Goal: Information Seeking & Learning: Learn about a topic

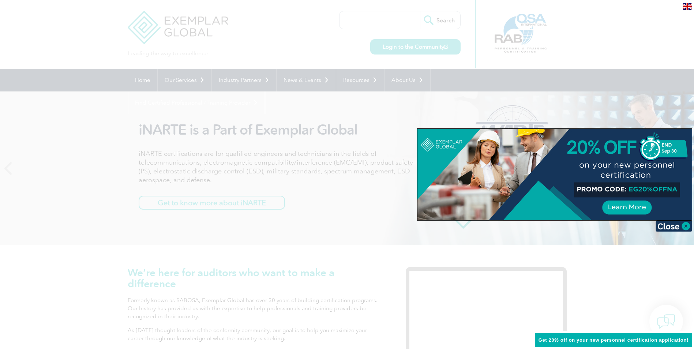
click at [664, 225] on img at bounding box center [673, 225] width 37 height 11
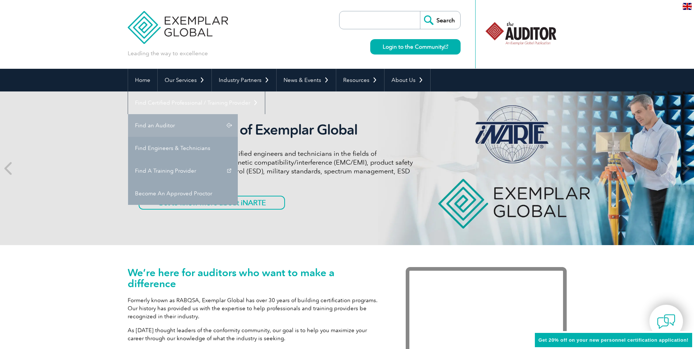
click at [238, 114] on link "Find an Auditor" at bounding box center [183, 125] width 110 height 23
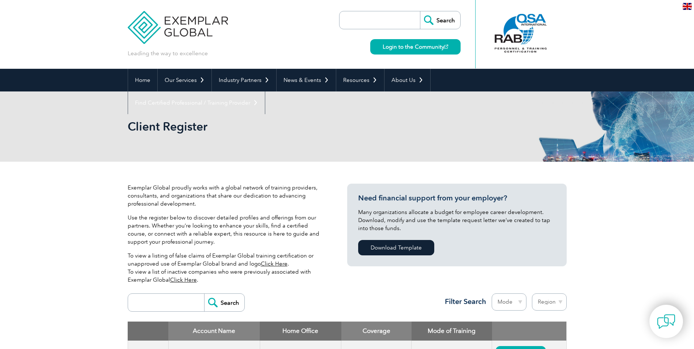
click at [185, 22] on img at bounding box center [178, 22] width 101 height 44
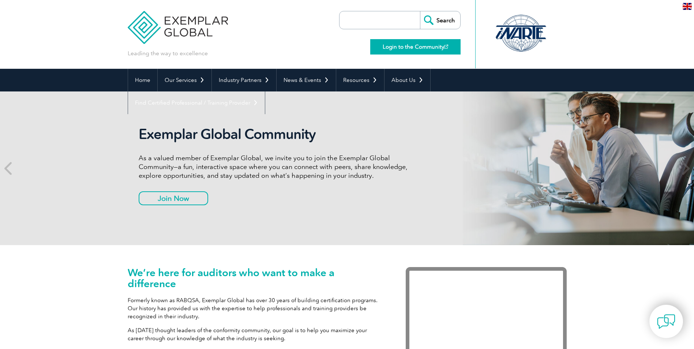
click at [418, 46] on link "Login to the Community" at bounding box center [415, 46] width 90 height 15
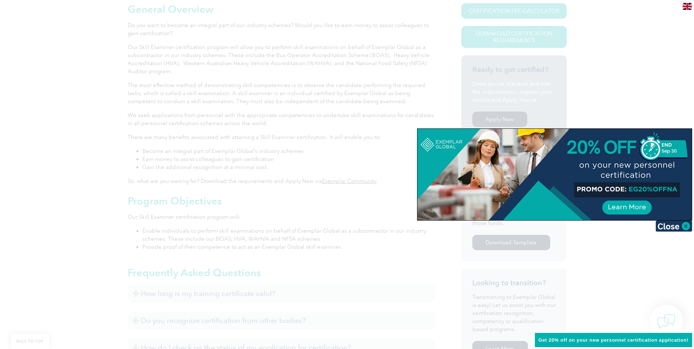
scroll to position [329, 0]
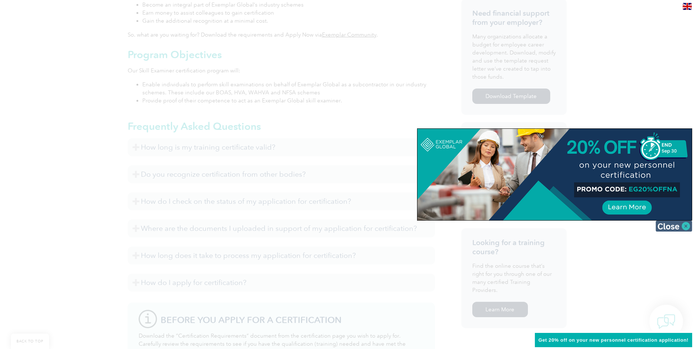
click at [669, 230] on img at bounding box center [673, 225] width 37 height 11
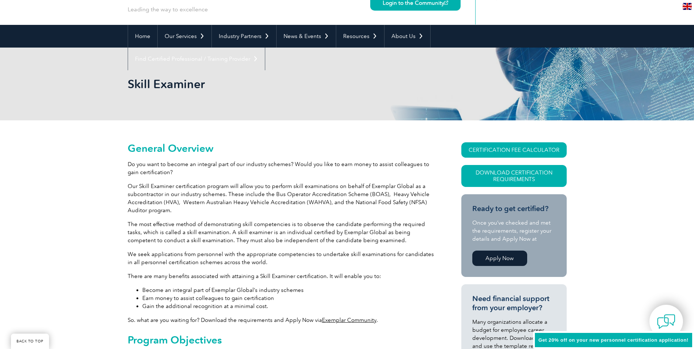
scroll to position [0, 0]
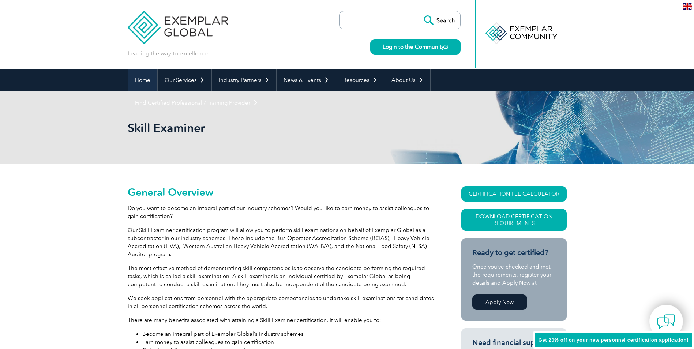
click at [144, 81] on link "Home" at bounding box center [142, 80] width 29 height 23
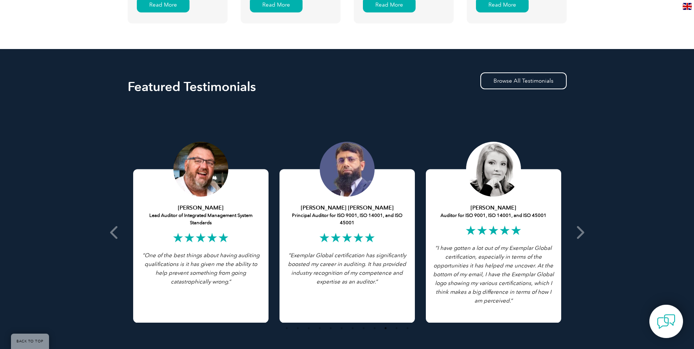
scroll to position [1179, 0]
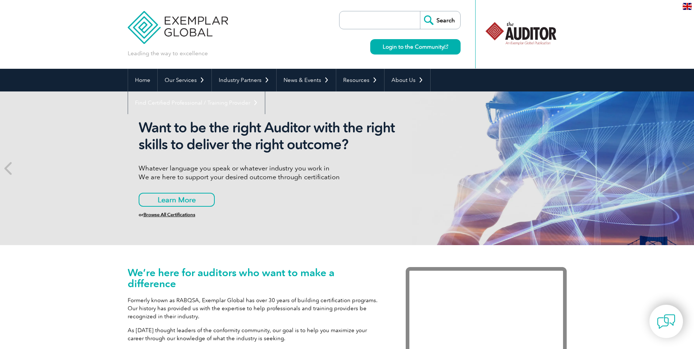
click at [688, 7] on img at bounding box center [686, 6] width 9 height 7
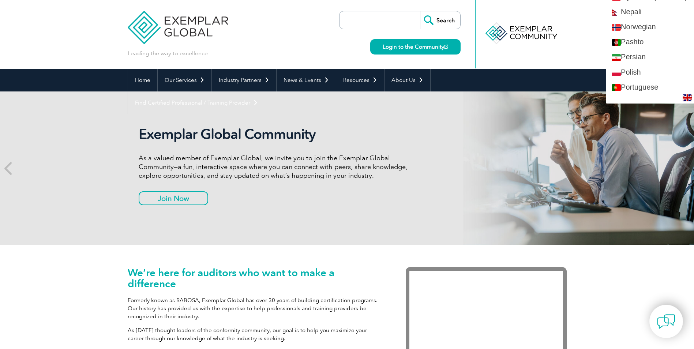
scroll to position [1170, 0]
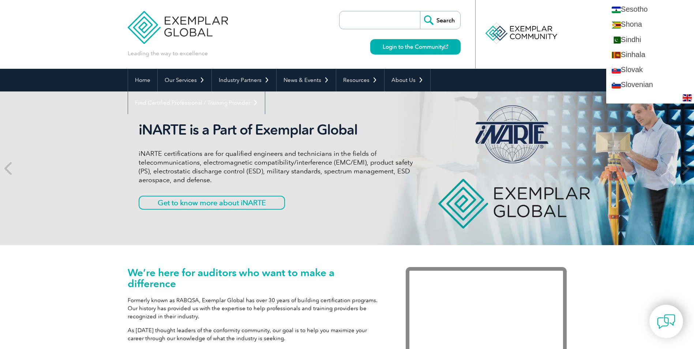
click at [484, 56] on div at bounding box center [520, 34] width 91 height 68
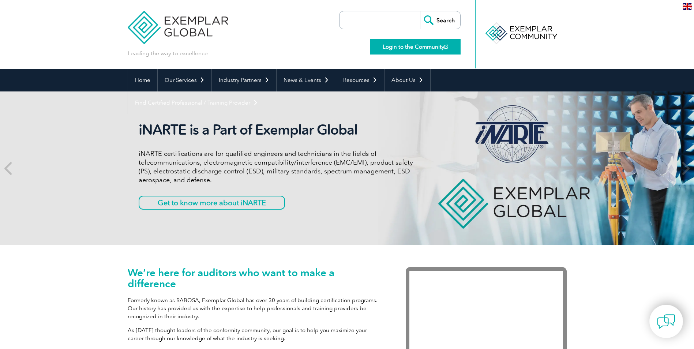
click at [418, 45] on link "Login to the Community" at bounding box center [415, 46] width 90 height 15
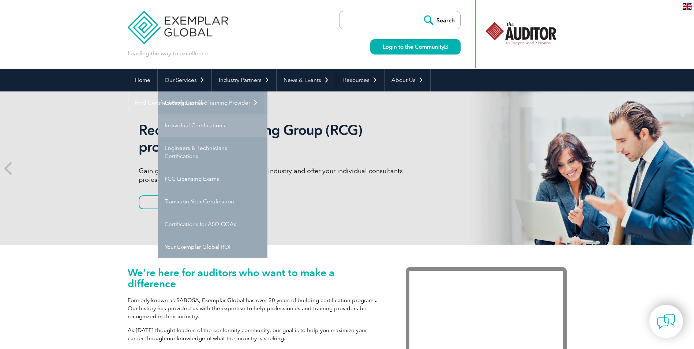
click at [193, 126] on link "Individual Certifications" at bounding box center [213, 125] width 110 height 23
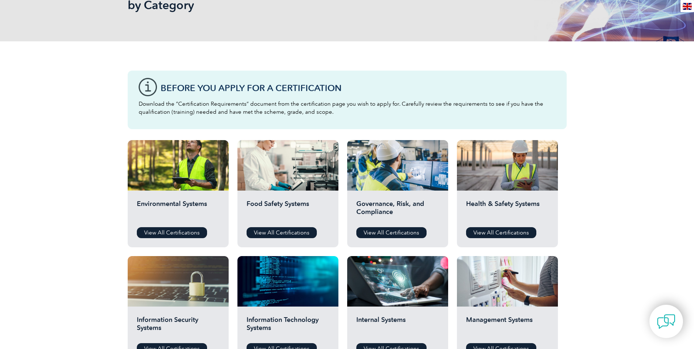
scroll to position [146, 0]
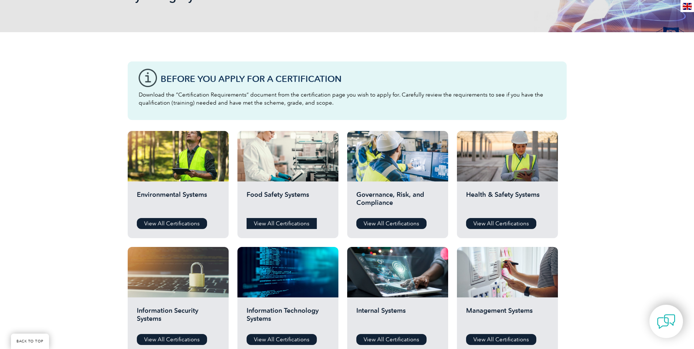
click at [283, 221] on link "View All Certifications" at bounding box center [281, 223] width 70 height 11
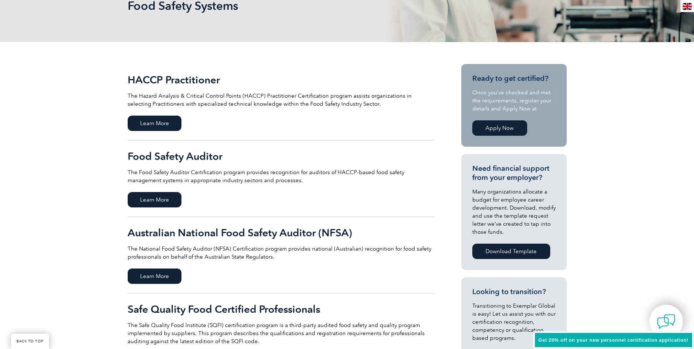
scroll to position [146, 0]
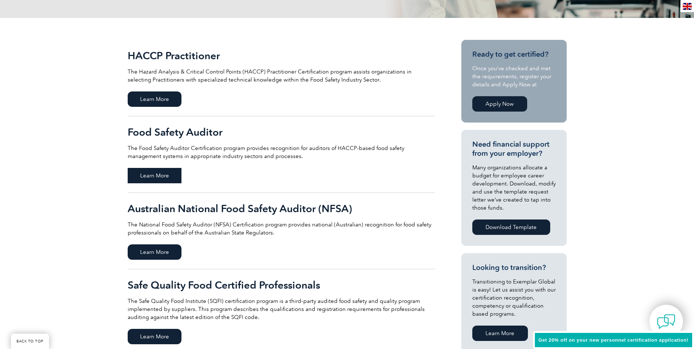
click at [165, 177] on span "Learn More" at bounding box center [155, 175] width 54 height 15
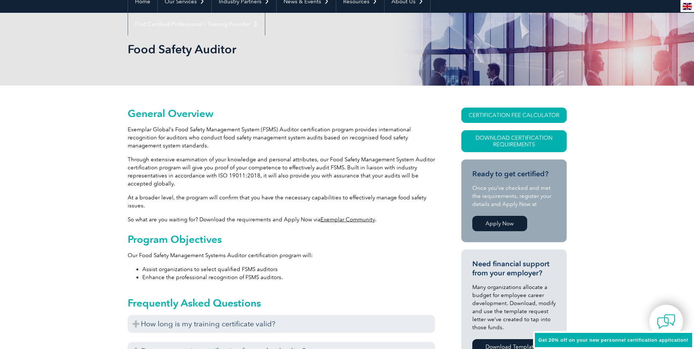
scroll to position [91, 0]
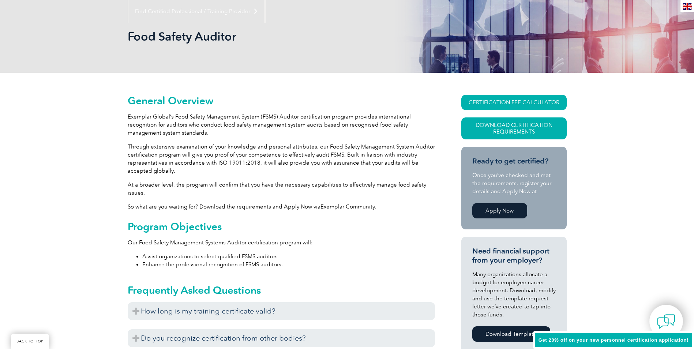
click at [508, 208] on link "Apply Now" at bounding box center [499, 210] width 55 height 15
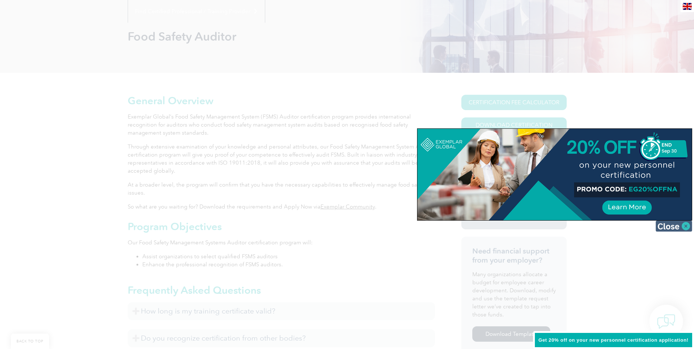
click at [667, 227] on img at bounding box center [673, 225] width 37 height 11
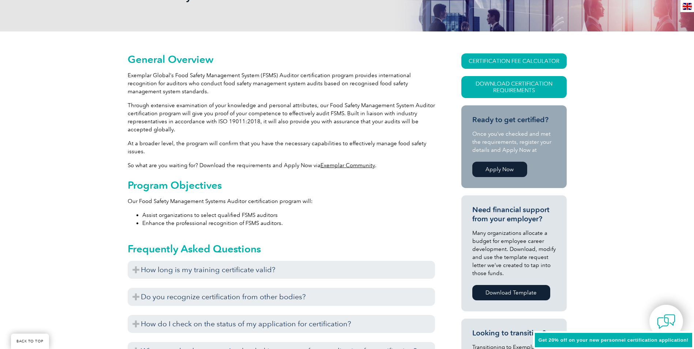
scroll to position [128, 0]
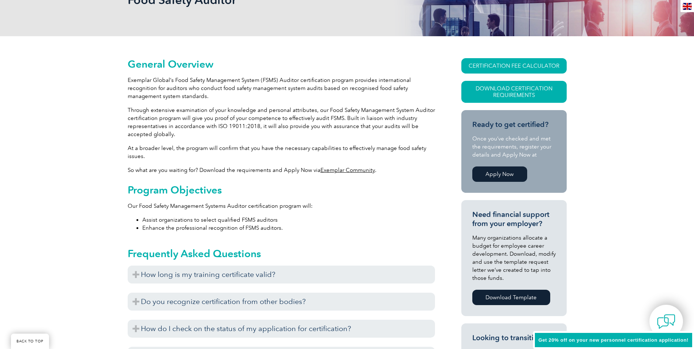
click at [499, 174] on link "Apply Now" at bounding box center [499, 173] width 55 height 15
